Goal: Information Seeking & Learning: Learn about a topic

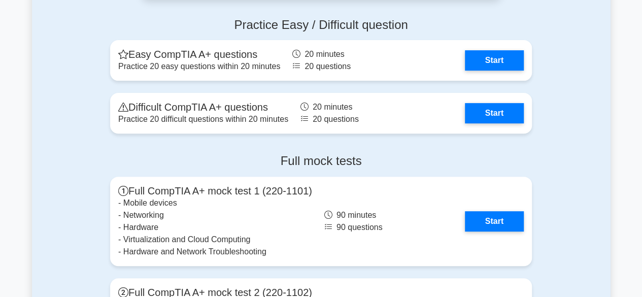
scroll to position [2020, 0]
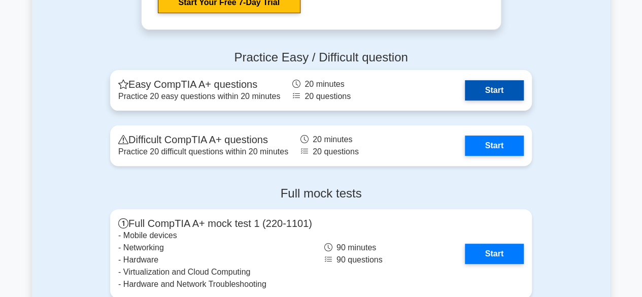
click at [496, 86] on link "Start" at bounding box center [494, 90] width 59 height 20
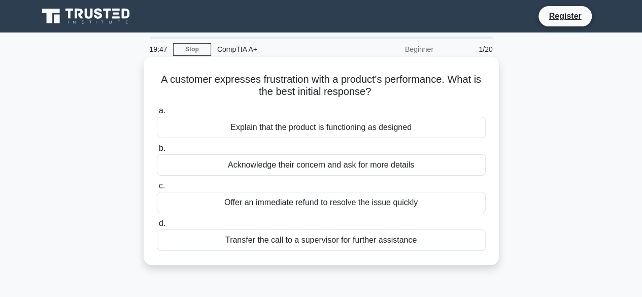
click at [334, 168] on div "Acknowledge their concern and ask for more details" at bounding box center [321, 164] width 329 height 21
click at [157, 152] on input "b. Acknowledge their concern and ask for more details" at bounding box center [157, 148] width 0 height 7
